Goal: Task Accomplishment & Management: Manage account settings

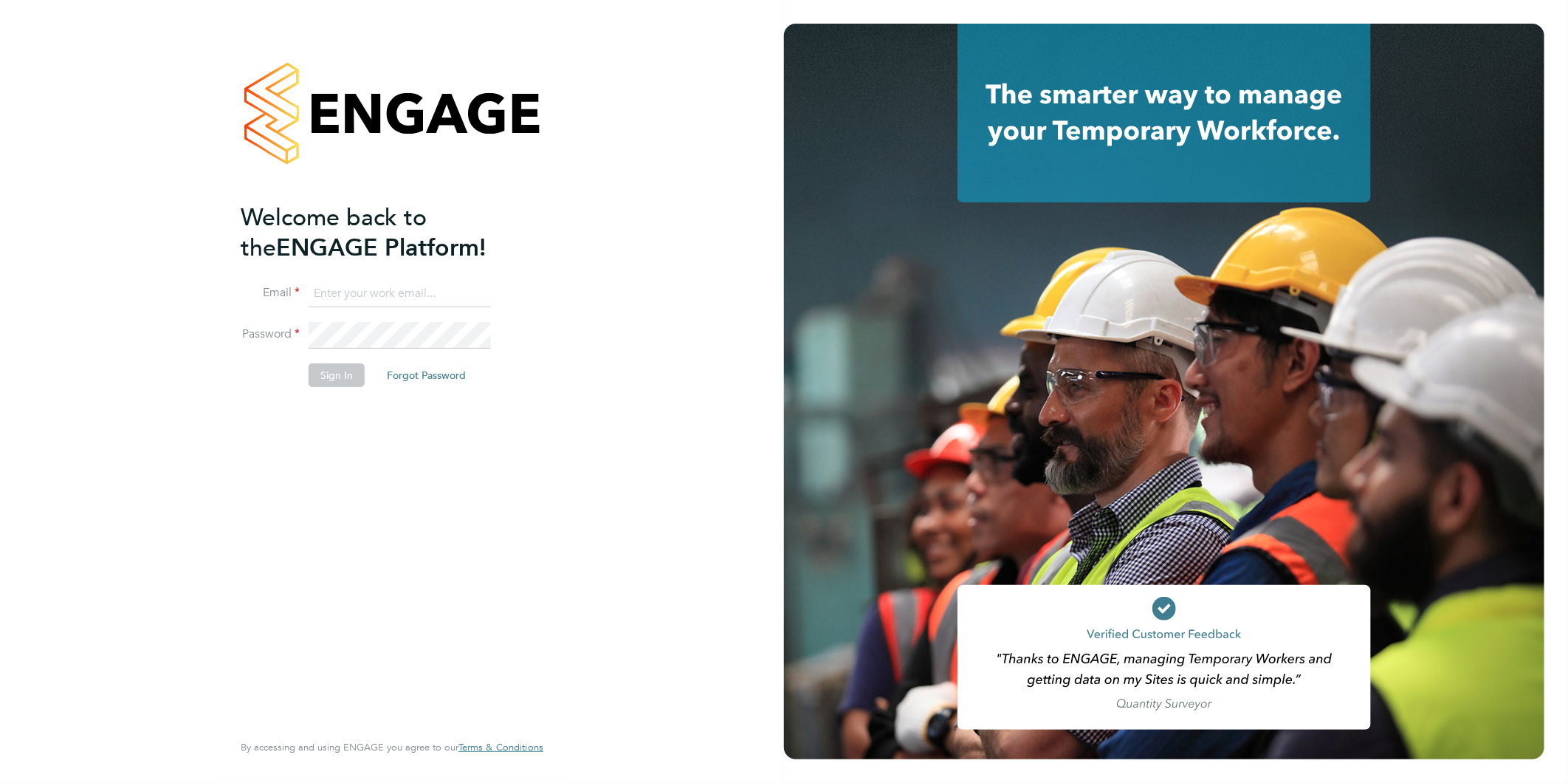
type input "[EMAIL_ADDRESS][DOMAIN_NAME]"
click at [329, 365] on button "Sign In" at bounding box center [337, 375] width 56 height 23
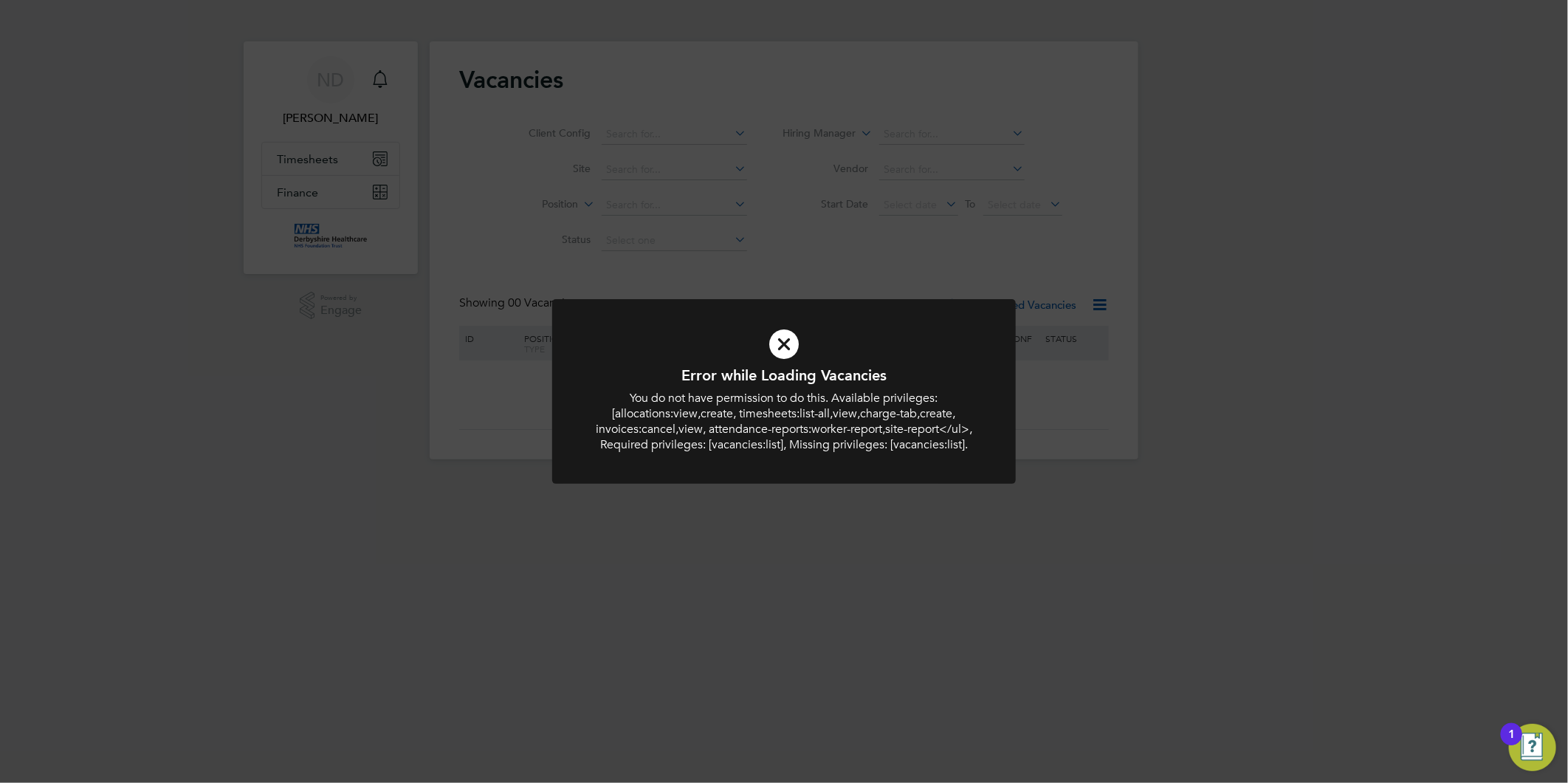
click at [791, 350] on icon at bounding box center [784, 344] width 384 height 57
click at [785, 356] on icon at bounding box center [784, 344] width 384 height 57
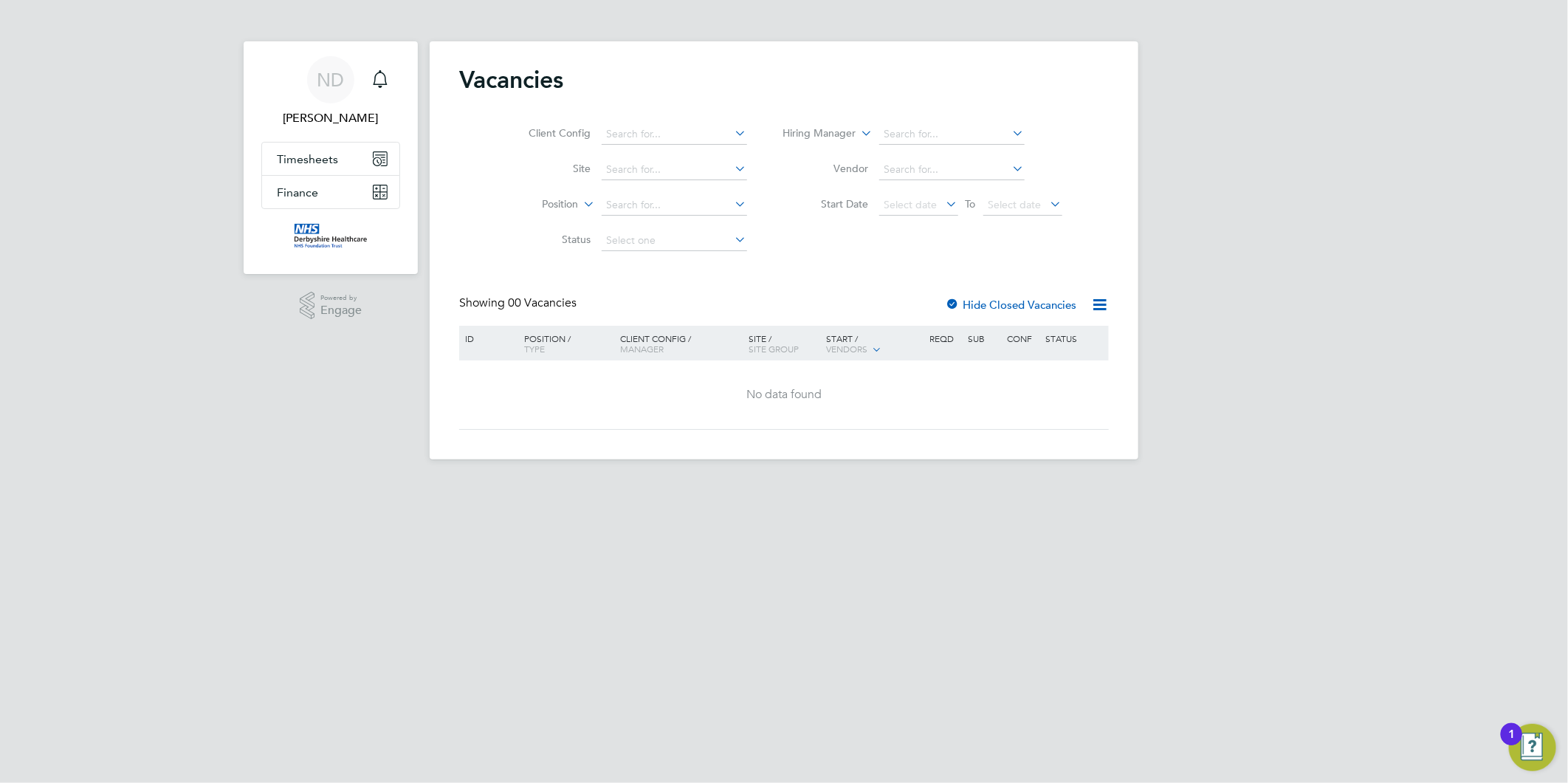
drag, startPoint x: 781, startPoint y: 347, endPoint x: 770, endPoint y: 344, distance: 11.4
click at [780, 346] on div "Vacancies Client Config Site Position Status Hiring Manager Vendor Start Date S…" at bounding box center [784, 251] width 709 height 418
click at [303, 155] on span "Timesheets" at bounding box center [307, 159] width 61 height 14
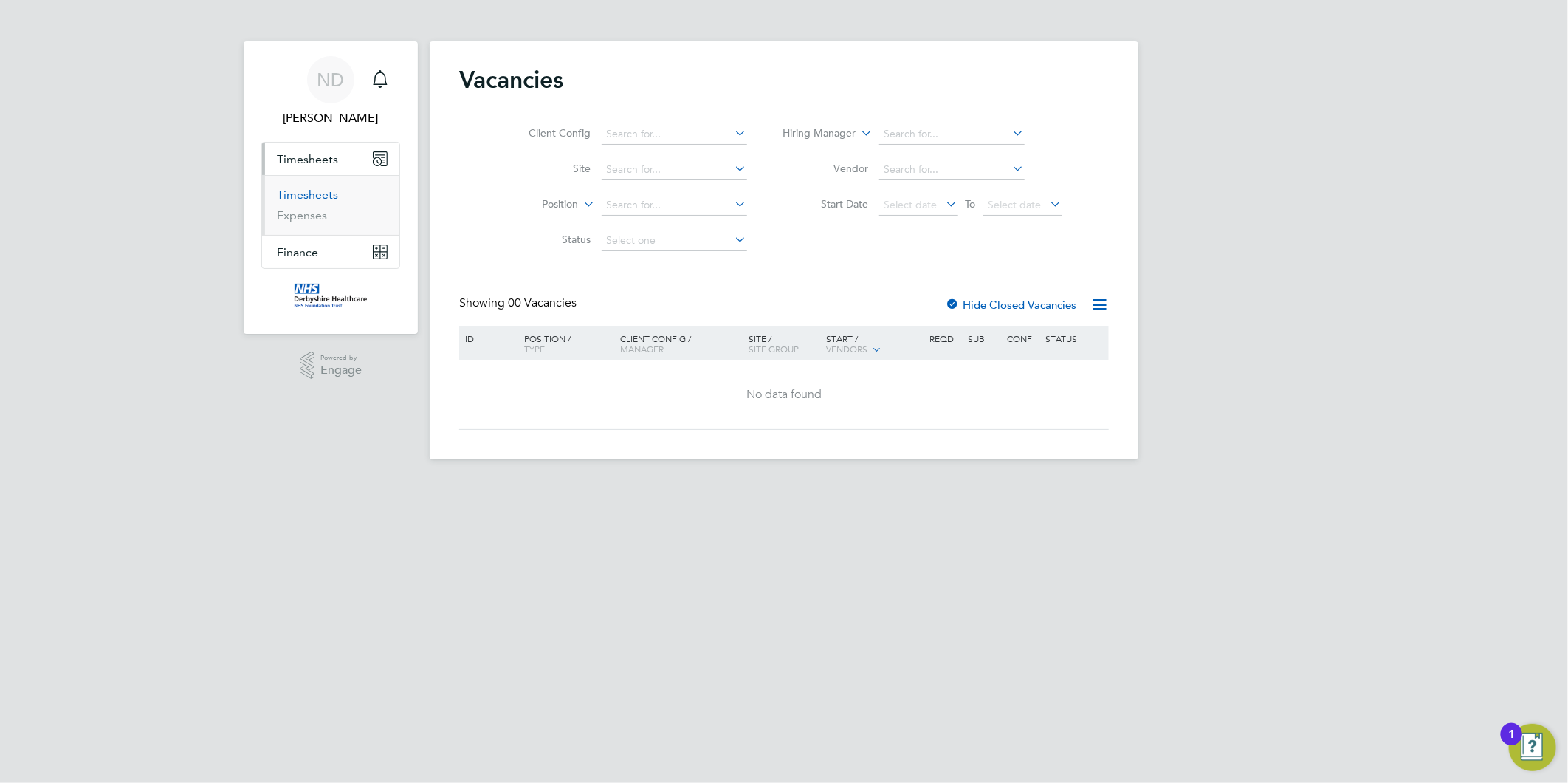
click at [317, 187] on link "Timesheets" at bounding box center [307, 194] width 61 height 14
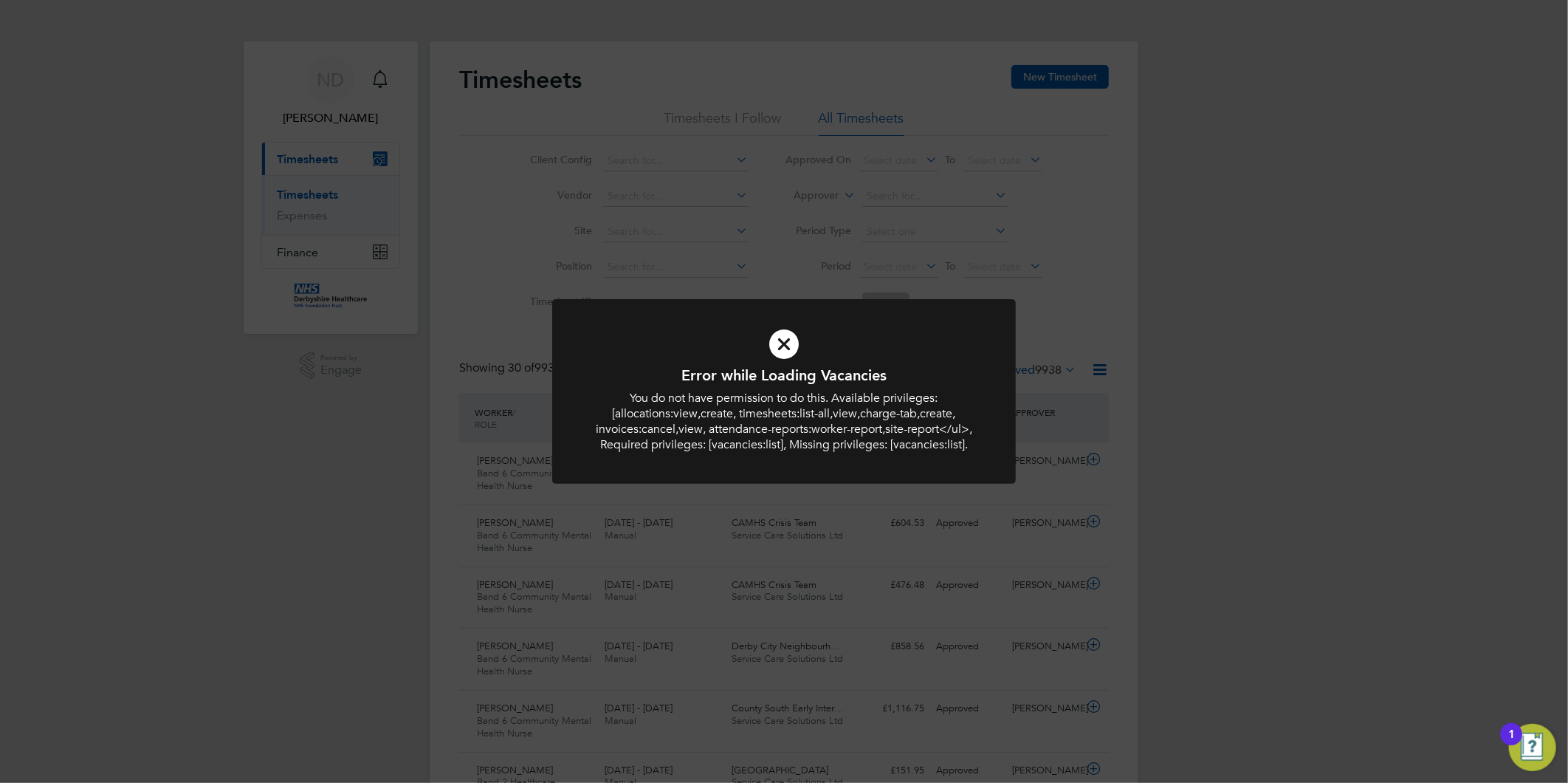
click at [781, 348] on icon at bounding box center [784, 344] width 384 height 57
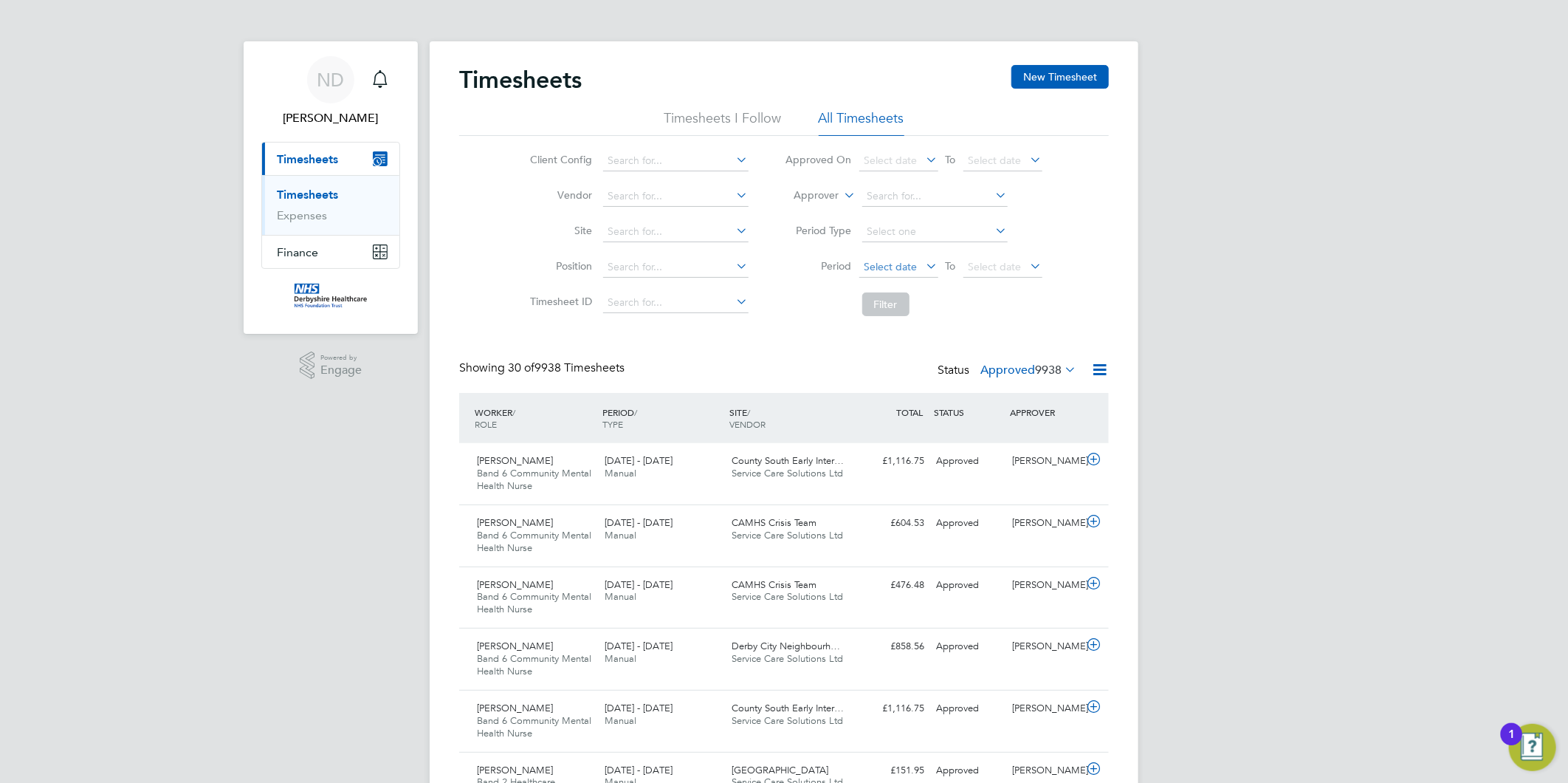
click at [882, 273] on span "Select date" at bounding box center [898, 267] width 79 height 20
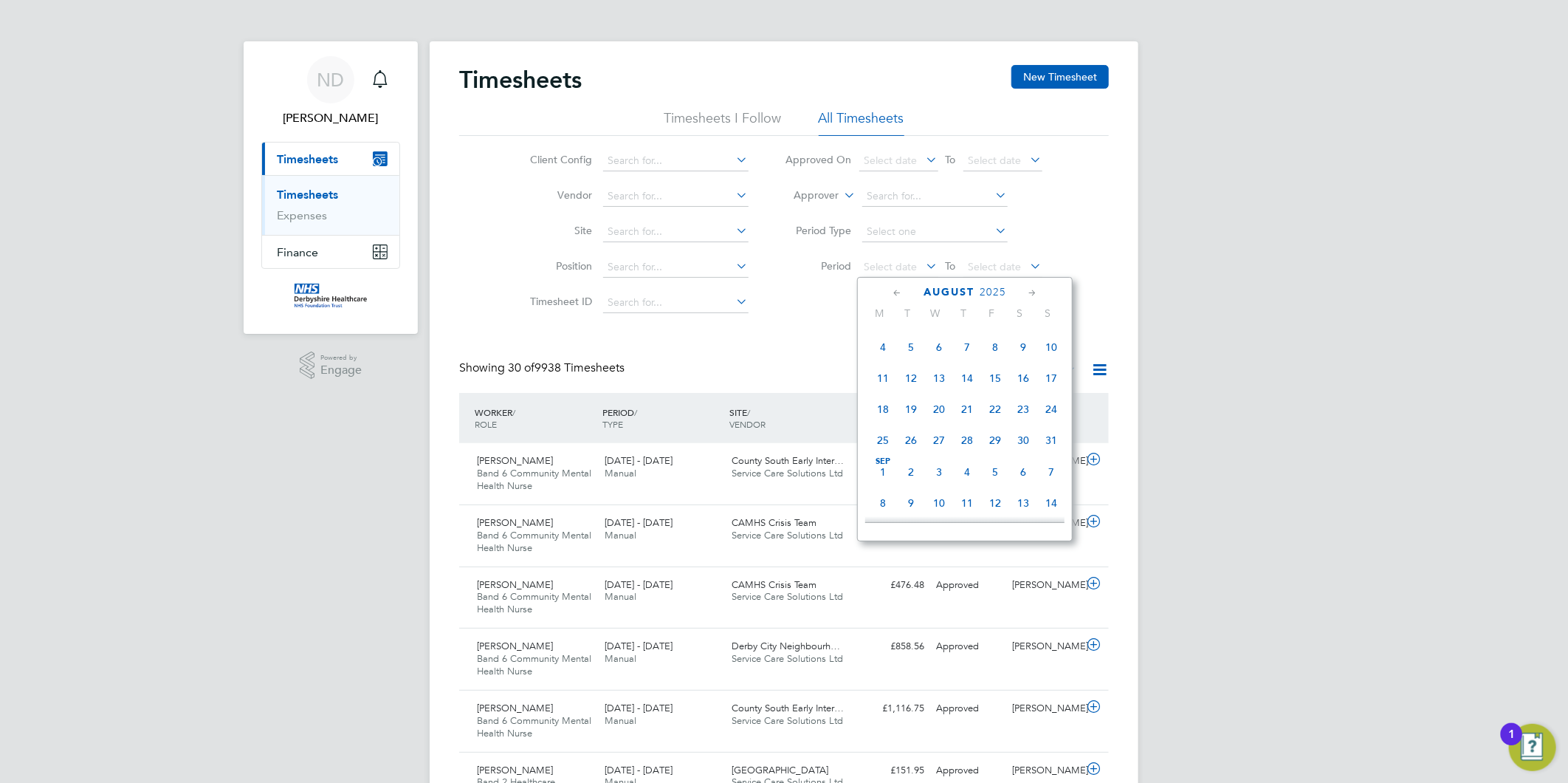
click at [880, 480] on span "[DATE]" at bounding box center [883, 471] width 28 height 28
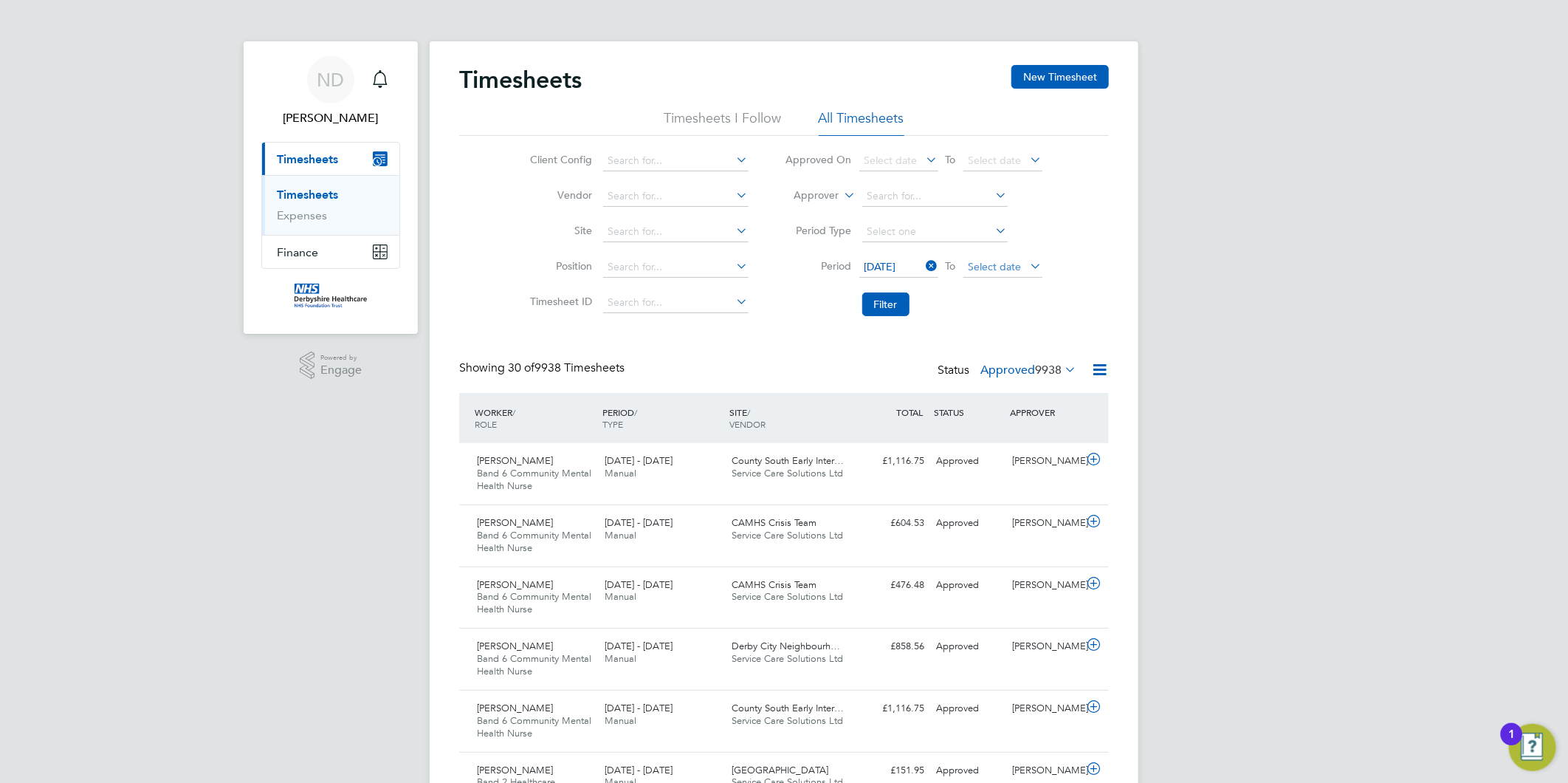
click at [989, 266] on span "Select date" at bounding box center [994, 267] width 53 height 14
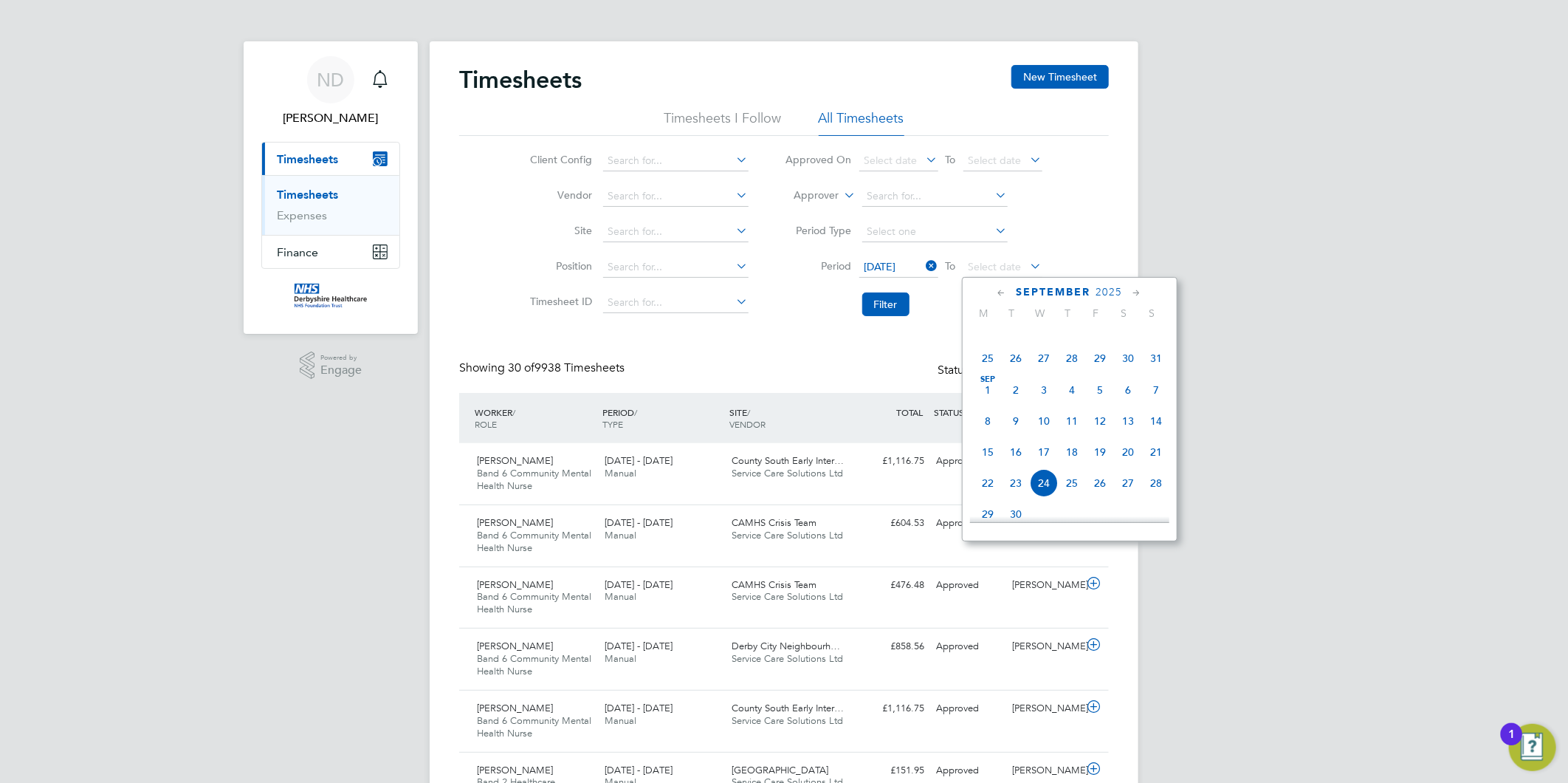
click at [1050, 426] on span "10" at bounding box center [1044, 421] width 28 height 28
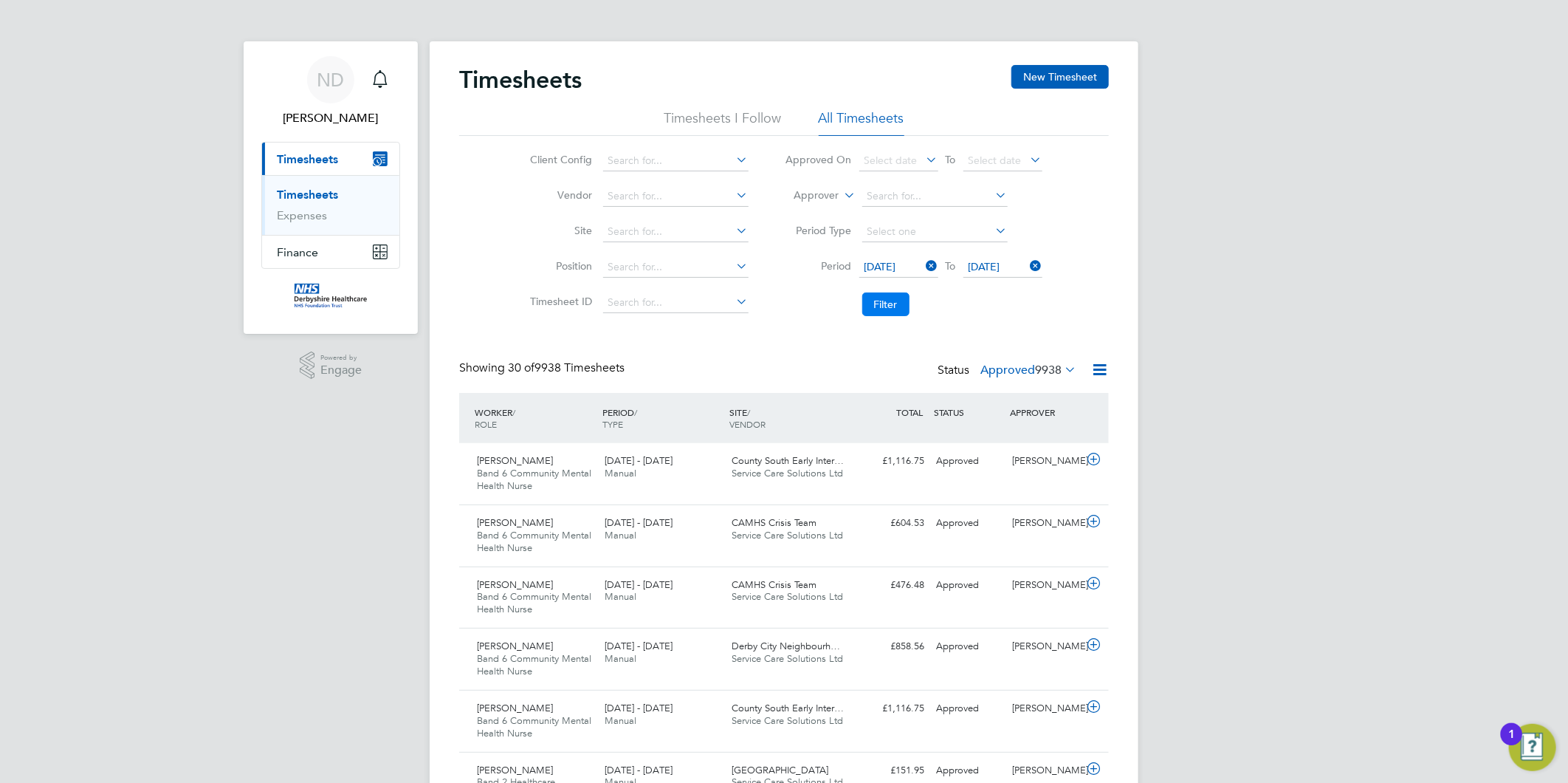
click at [894, 297] on button "Filter" at bounding box center [885, 304] width 48 height 23
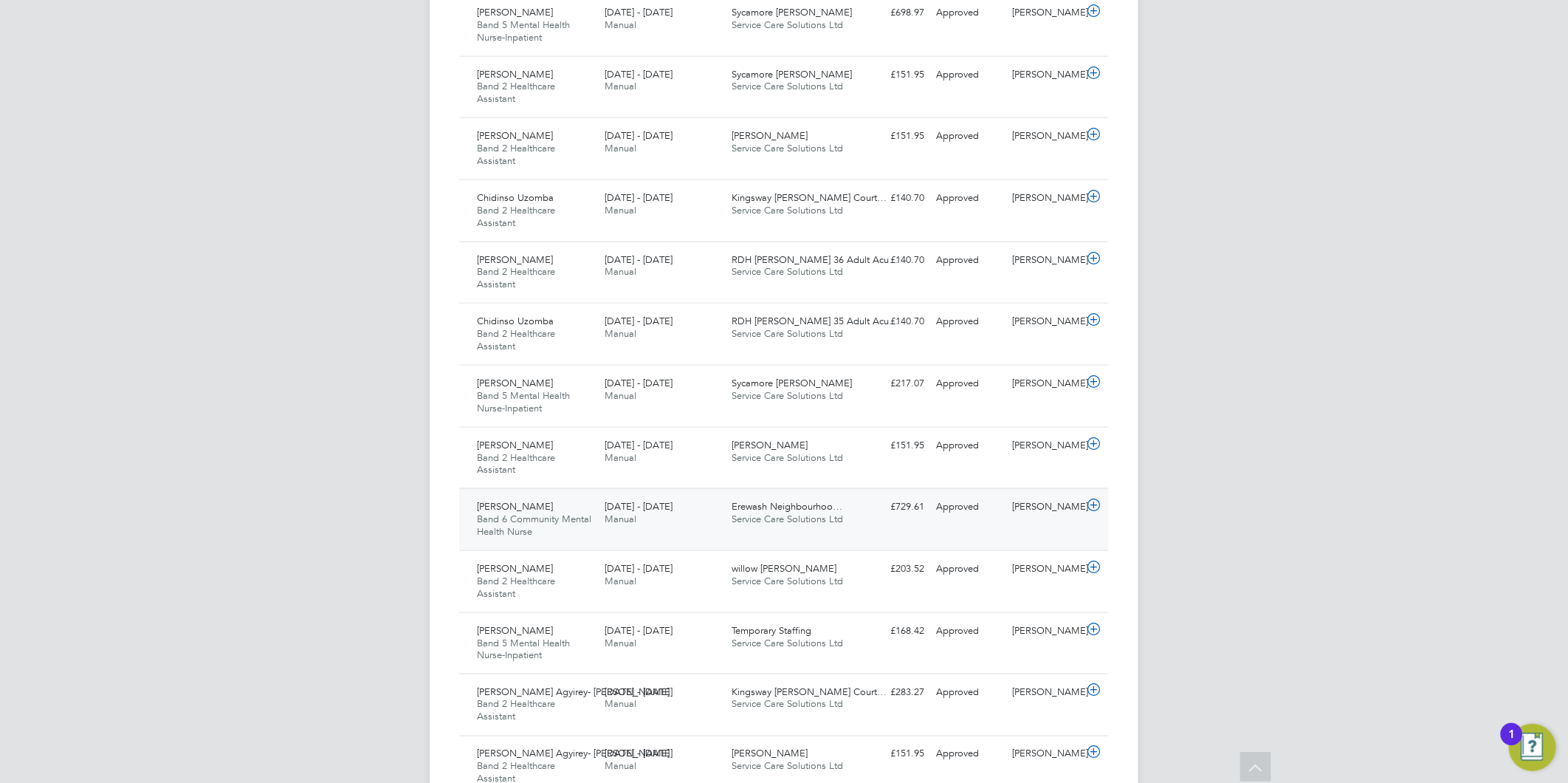
click at [1090, 507] on icon at bounding box center [1093, 505] width 18 height 12
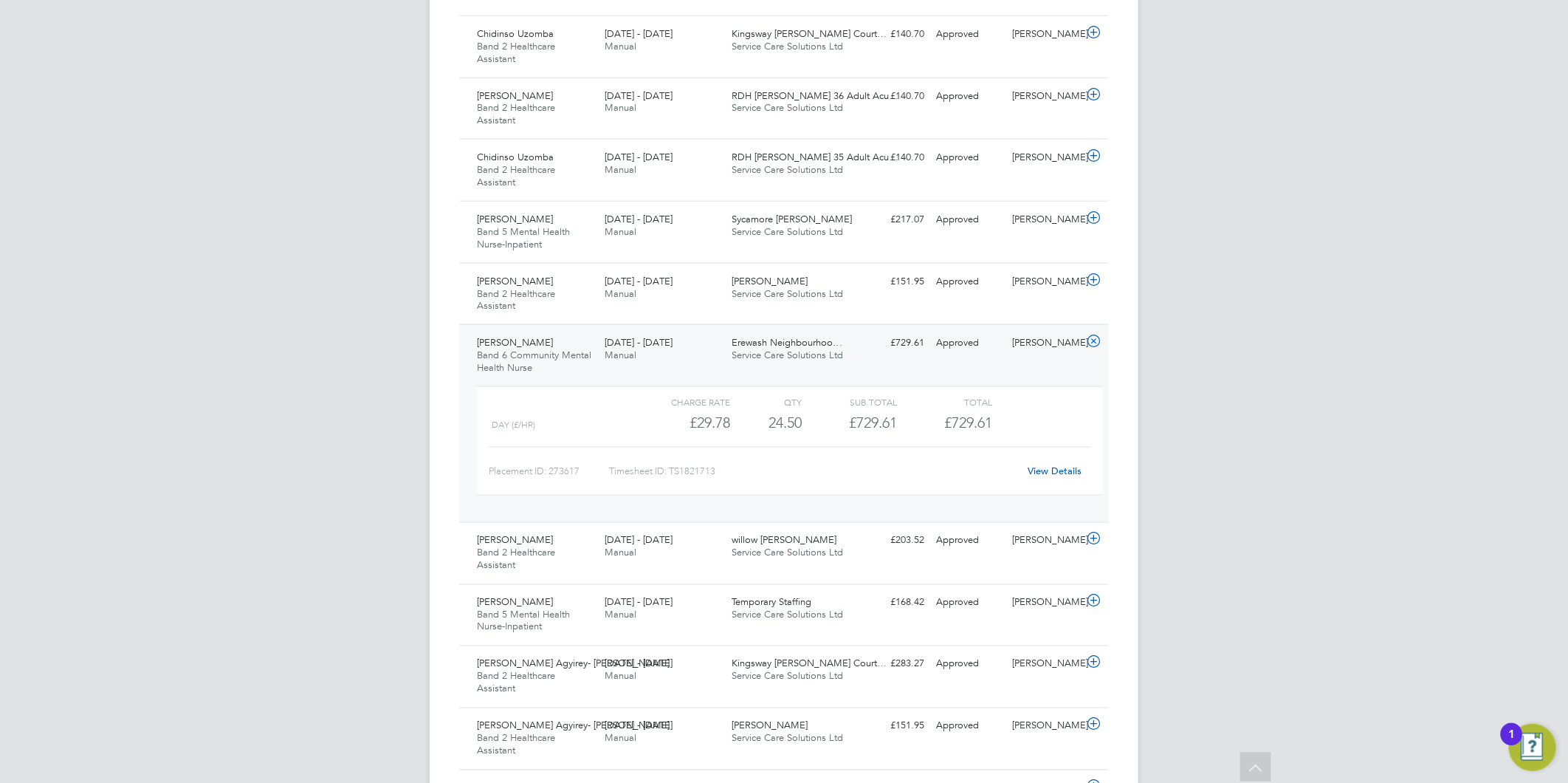
click at [1064, 475] on link "View Details" at bounding box center [1054, 470] width 53 height 13
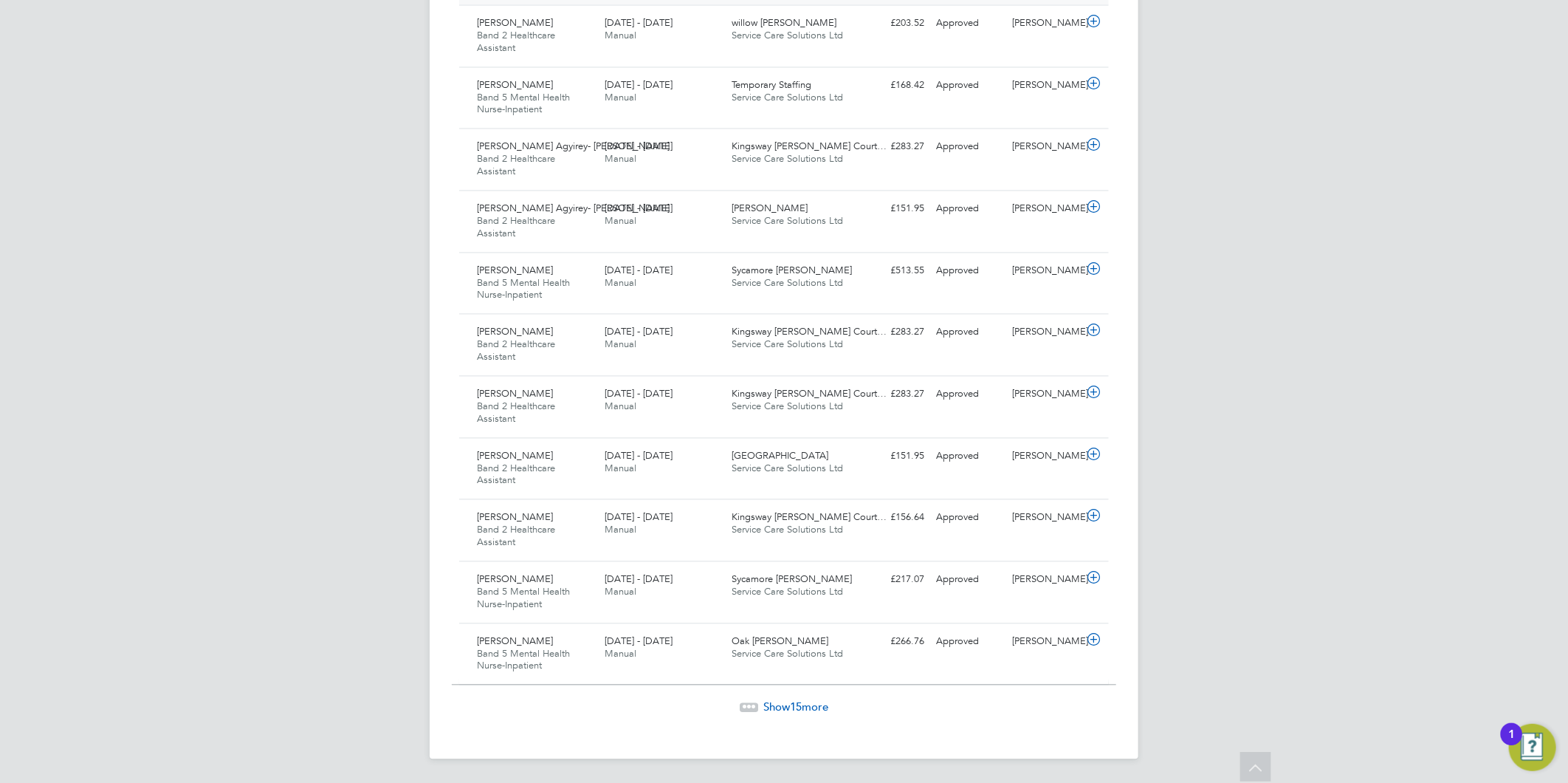
click at [788, 711] on span "Show 15 more" at bounding box center [795, 707] width 65 height 14
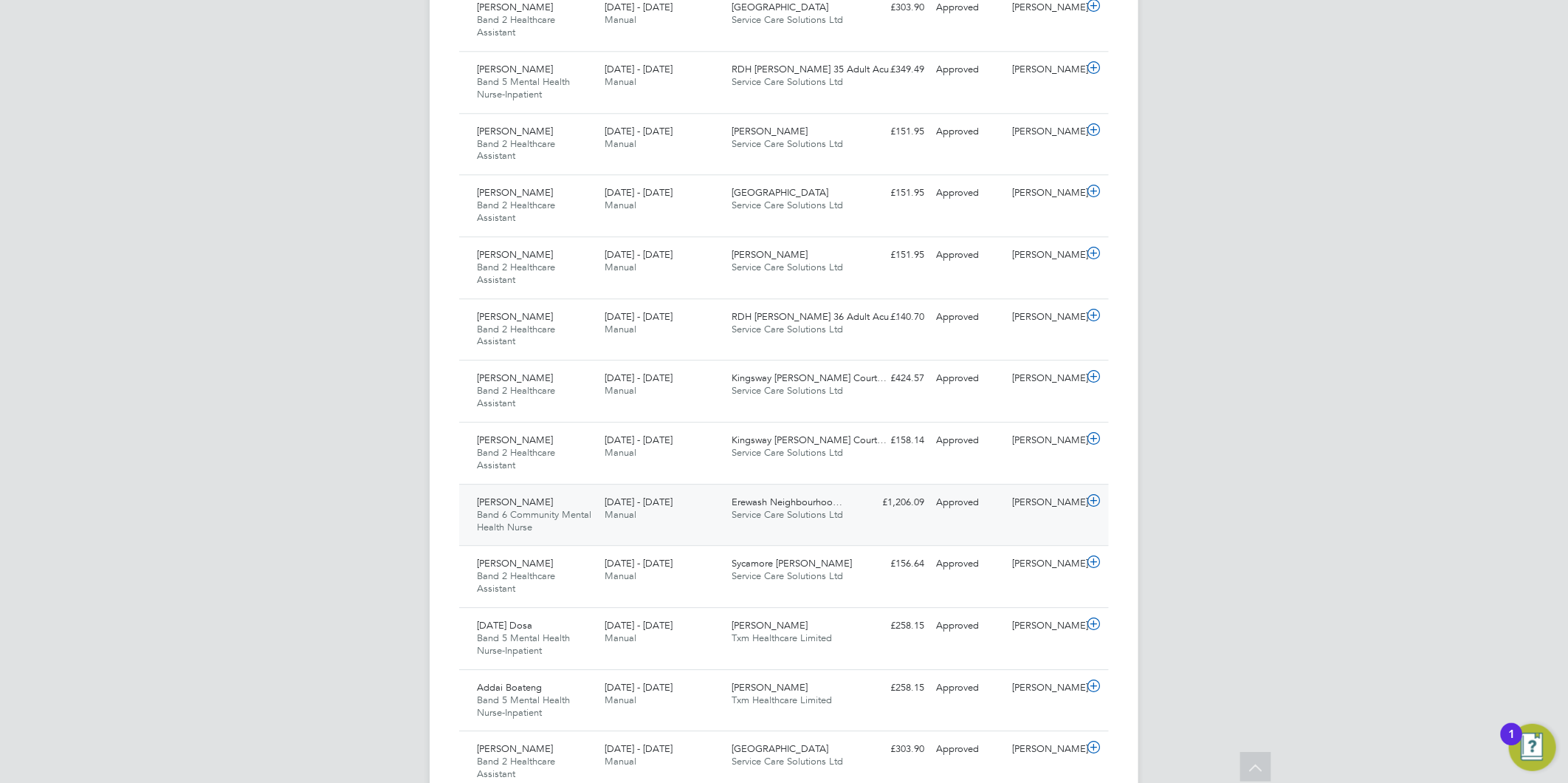
click at [1083, 503] on div at bounding box center [1095, 502] width 26 height 23
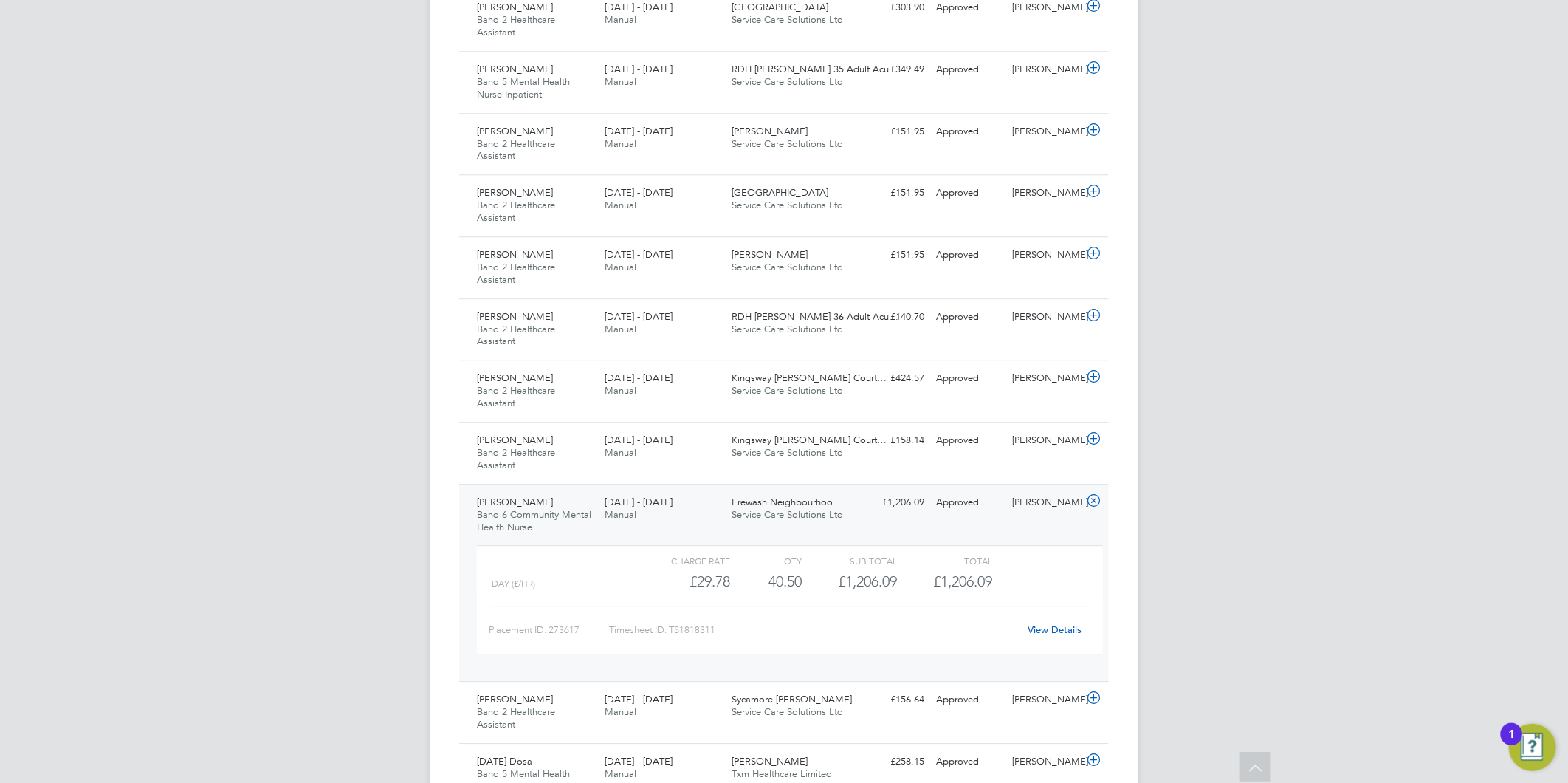
click at [1046, 629] on link "View Details" at bounding box center [1054, 630] width 53 height 13
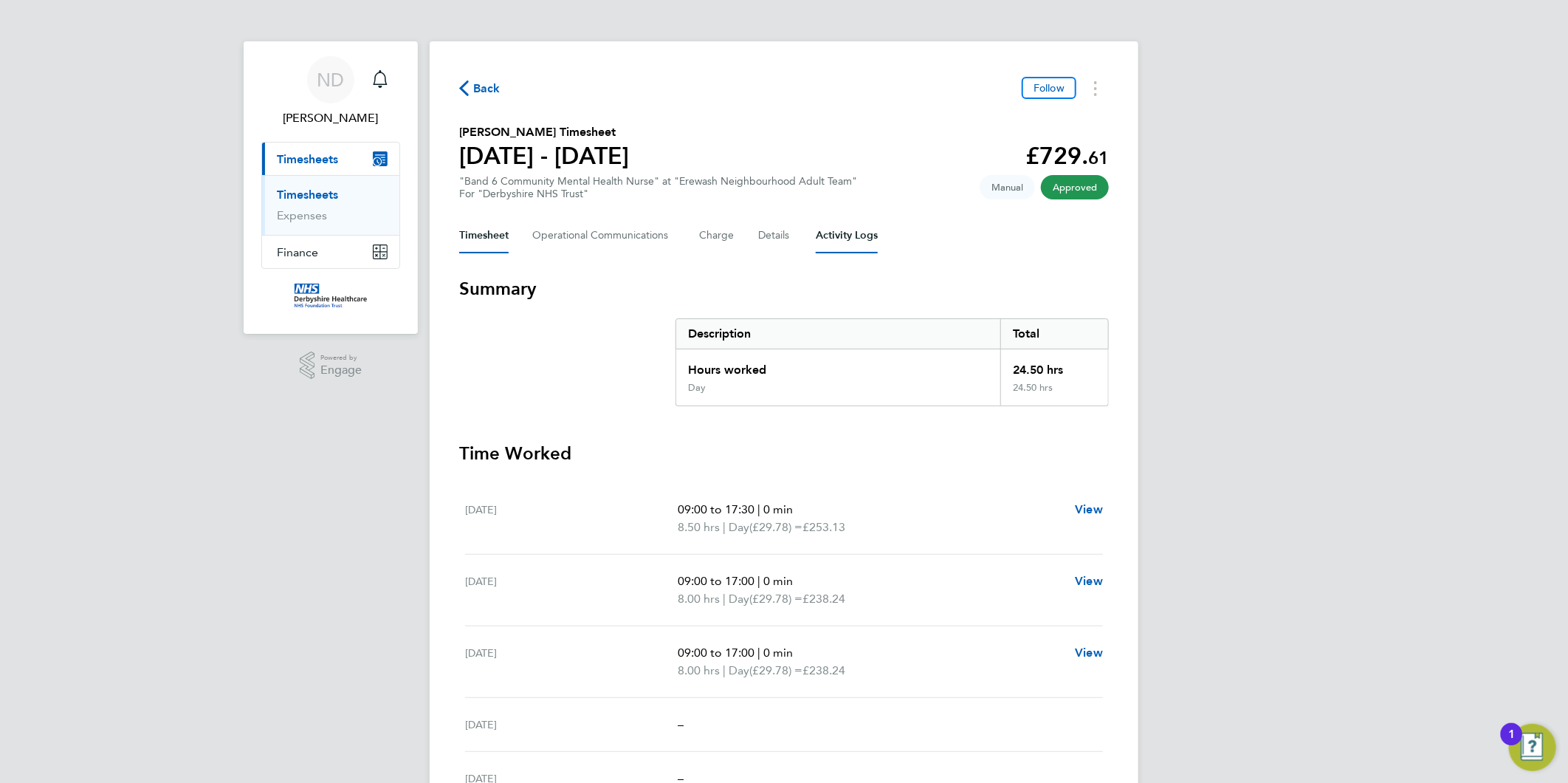
click at [817, 237] on Logs-tab "Activity Logs" at bounding box center [847, 235] width 62 height 35
click at [829, 233] on Logs-tab "Activity Logs" at bounding box center [847, 235] width 62 height 35
